Goal: Task Accomplishment & Management: Use online tool/utility

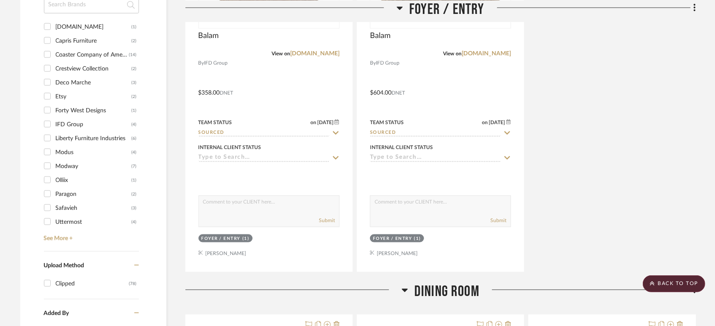
scroll to position [797, 0]
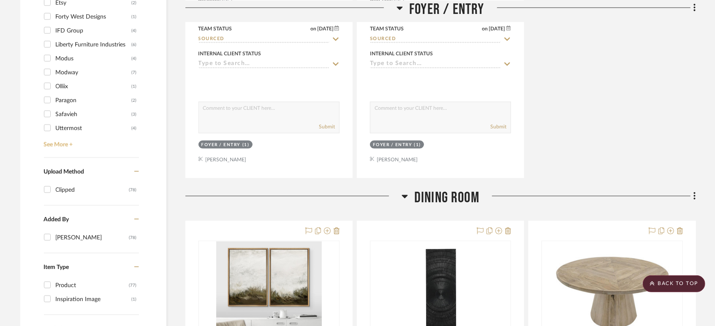
click at [65, 144] on link "See More +" at bounding box center [90, 142] width 97 height 14
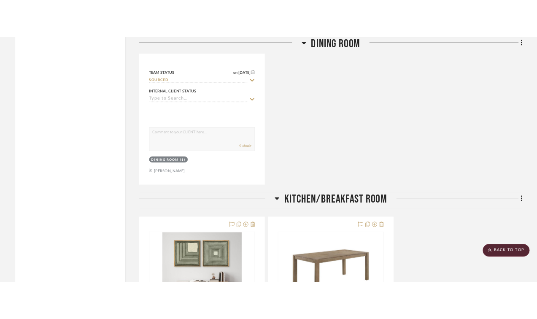
scroll to position [1454, 0]
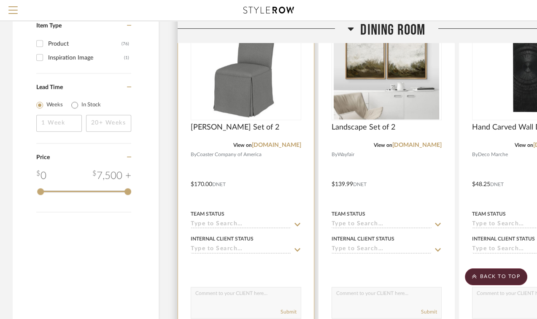
scroll to position [891, 0]
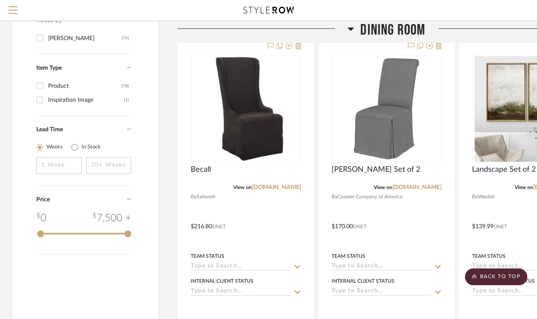
scroll to position [938, 0]
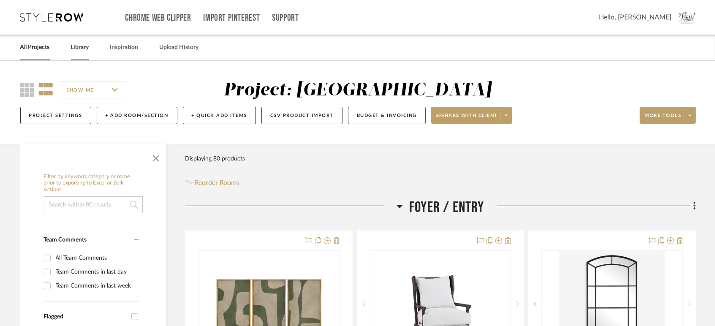
click at [85, 51] on link "Library" at bounding box center [80, 47] width 18 height 11
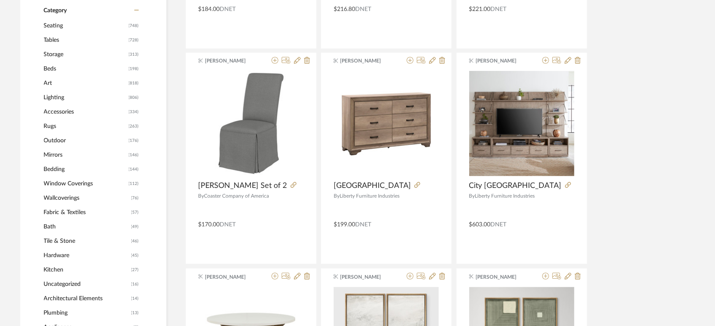
scroll to position [323, 0]
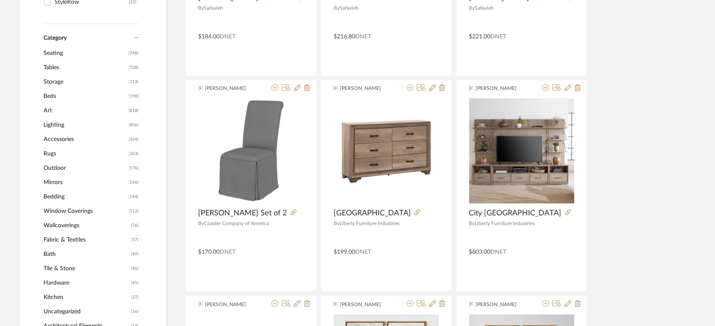
click at [62, 53] on span "Seating" at bounding box center [85, 53] width 83 height 14
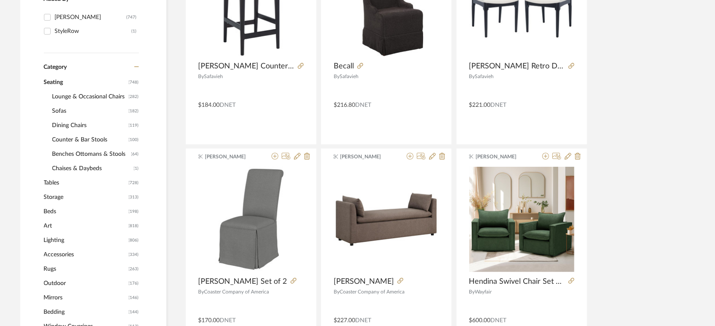
scroll to position [263, 0]
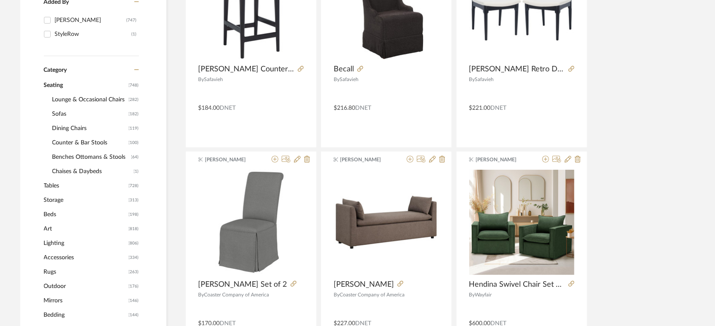
click at [64, 114] on span "Sofas" at bounding box center [89, 114] width 74 height 14
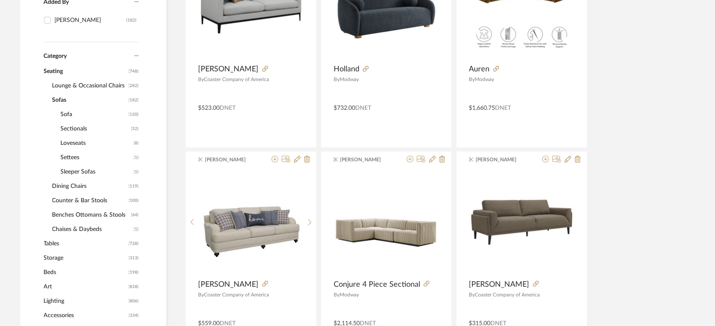
click at [68, 125] on span "Sectionals" at bounding box center [95, 129] width 68 height 14
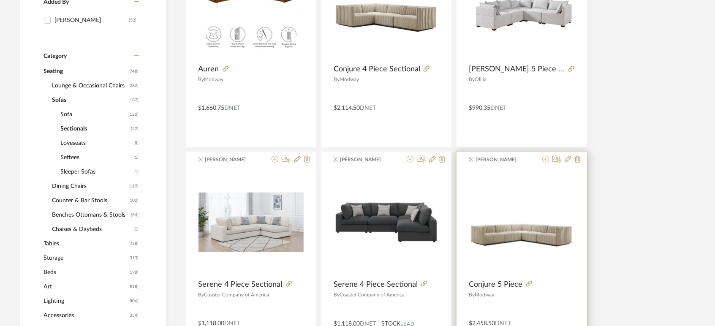
click at [543, 160] on icon at bounding box center [545, 159] width 7 height 7
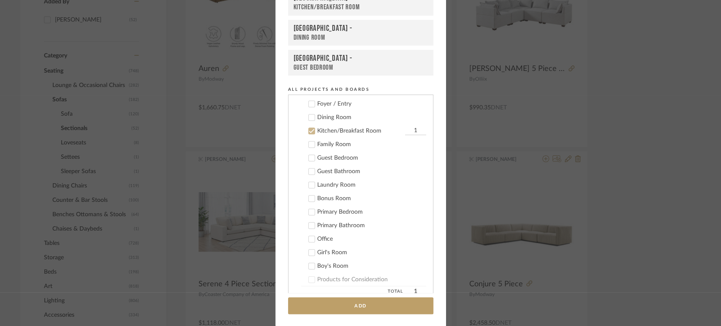
scroll to position [335, 0]
click at [311, 133] on icon at bounding box center [312, 132] width 6 height 6
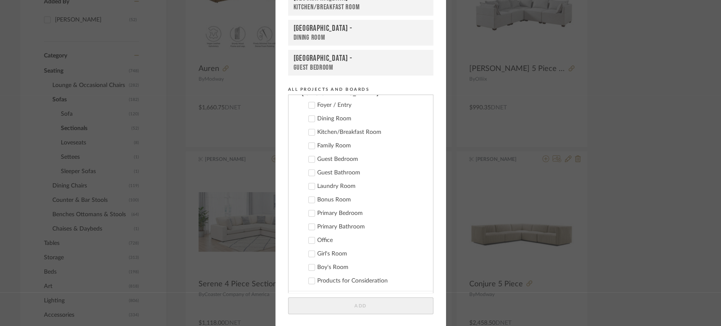
click at [310, 144] on icon at bounding box center [311, 146] width 5 height 4
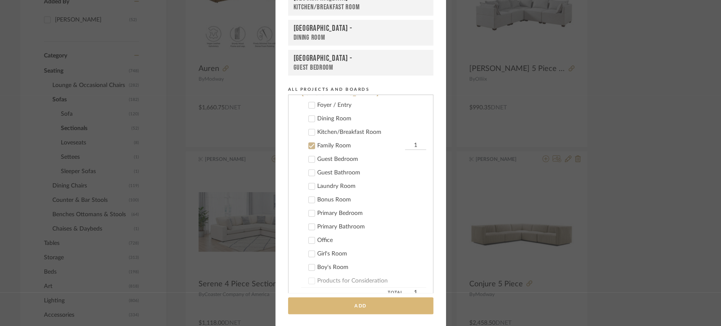
click at [356, 307] on button "Add" at bounding box center [360, 305] width 145 height 17
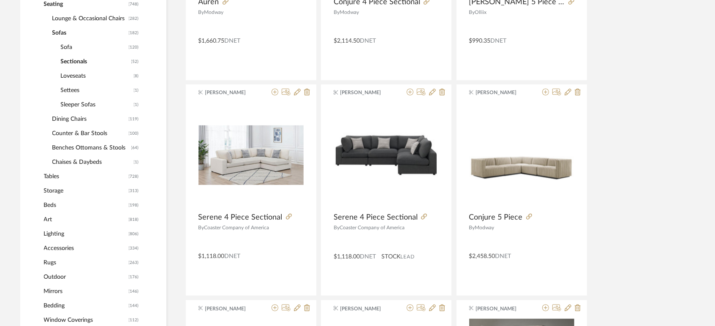
scroll to position [0, 0]
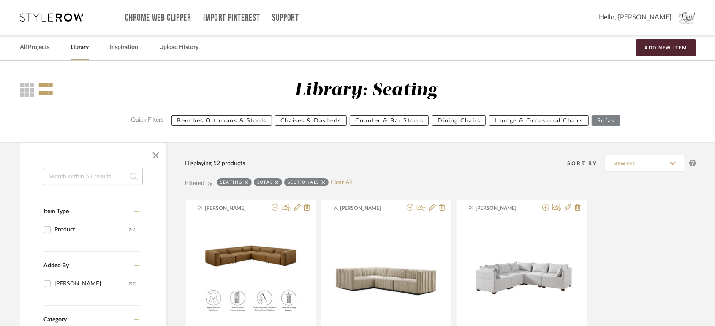
click at [52, 130] on div "Library: Seating Quick Filters Benches Ottomans & Stools Chaises & Daybeds Coun…" at bounding box center [357, 101] width 715 height 81
click at [43, 46] on link "All Projects" at bounding box center [35, 47] width 30 height 11
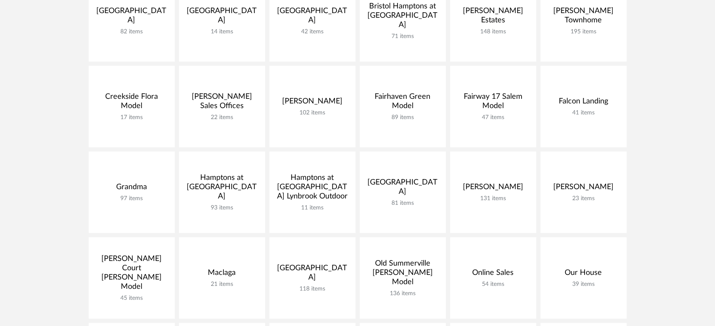
scroll to position [247, 0]
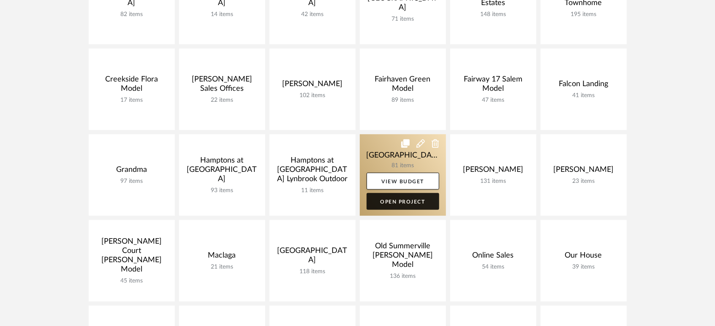
click at [405, 201] on link "Open Project" at bounding box center [402, 201] width 73 height 17
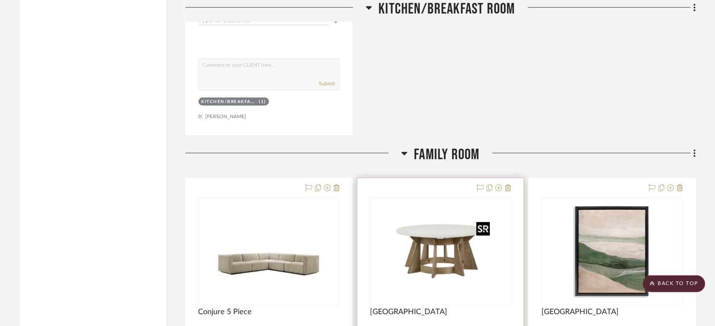
scroll to position [2404, 0]
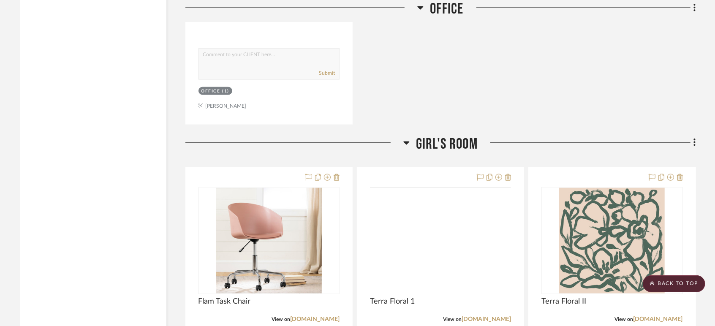
scroll to position [7070, 0]
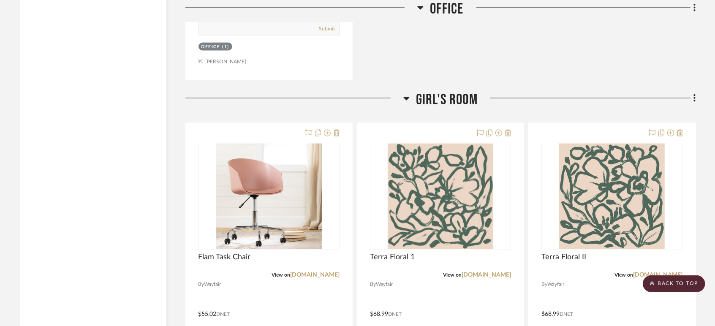
drag, startPoint x: 394, startPoint y: 177, endPoint x: 152, endPoint y: 233, distance: 249.1
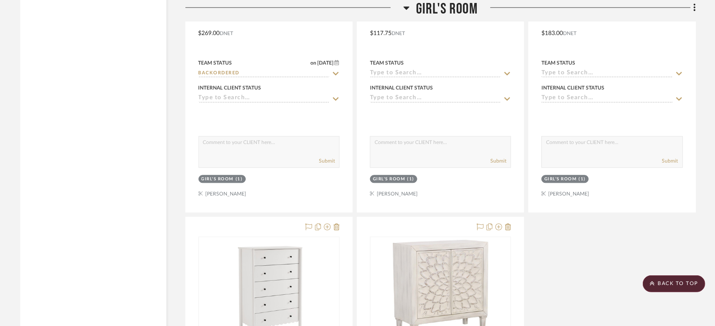
scroll to position [7517, 0]
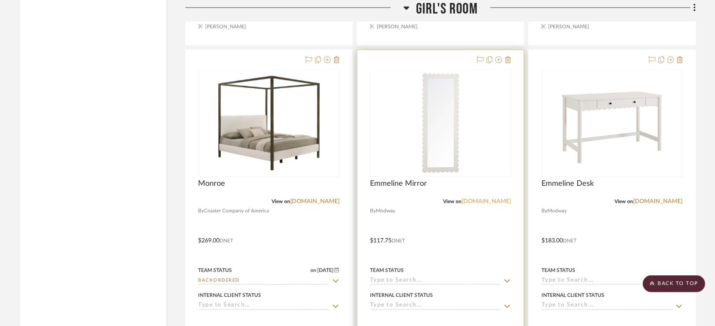
click at [497, 203] on link "[DOMAIN_NAME]" at bounding box center [485, 201] width 49 height 6
